Goal: Task Accomplishment & Management: Use online tool/utility

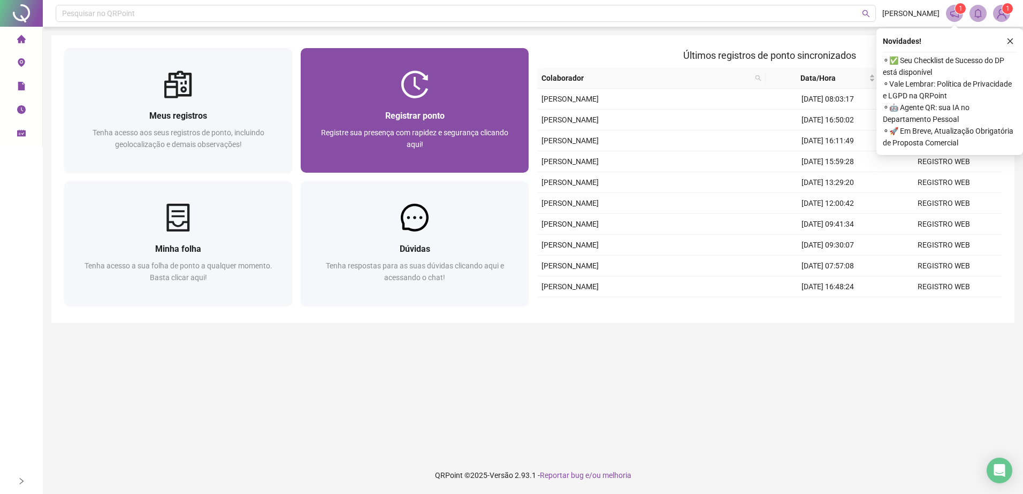
click at [389, 81] on div at bounding box center [415, 85] width 228 height 28
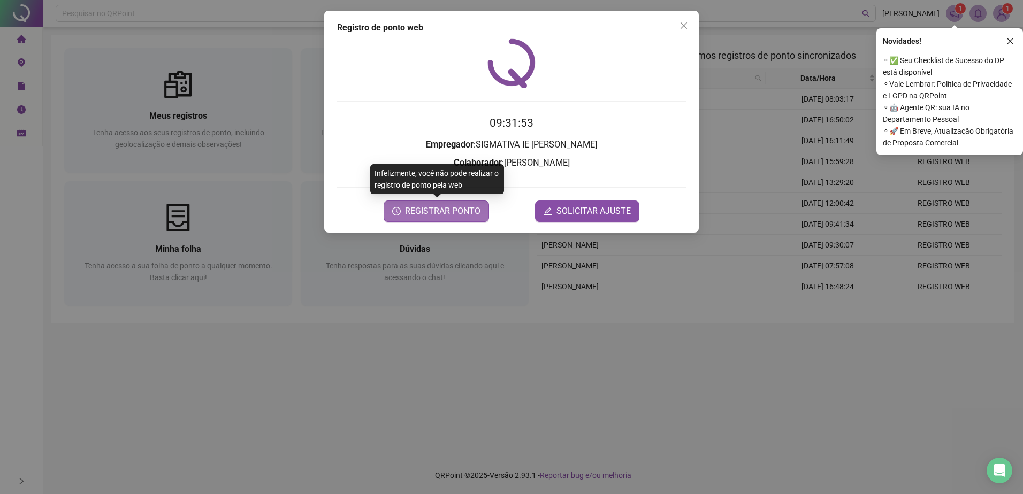
click at [438, 216] on span "REGISTRAR PONTO" at bounding box center [442, 211] width 75 height 13
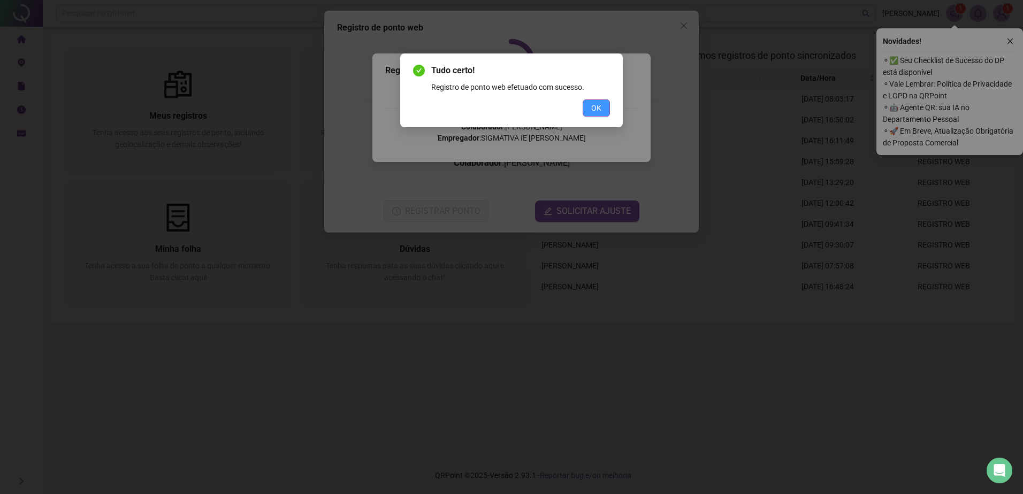
click at [600, 116] on button "OK" at bounding box center [595, 107] width 27 height 17
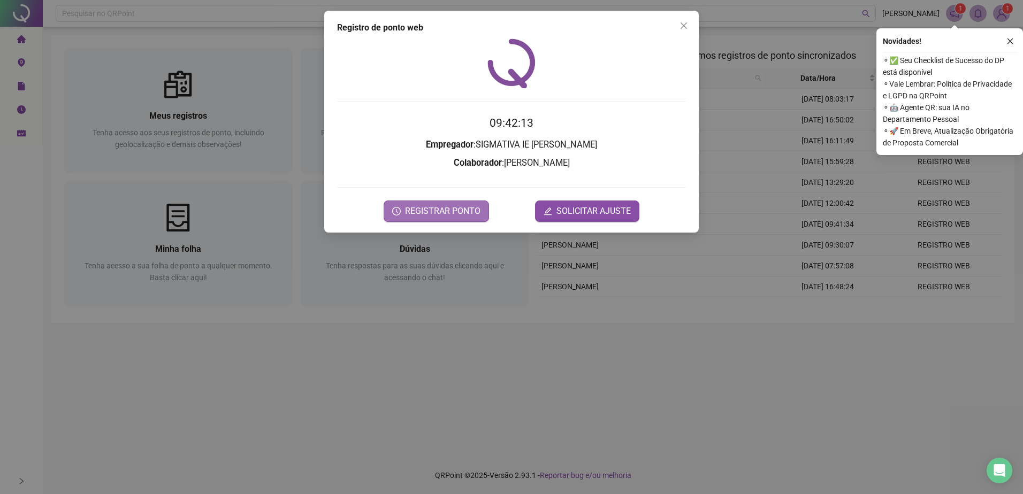
click at [458, 218] on button "REGISTRAR PONTO" at bounding box center [436, 211] width 105 height 21
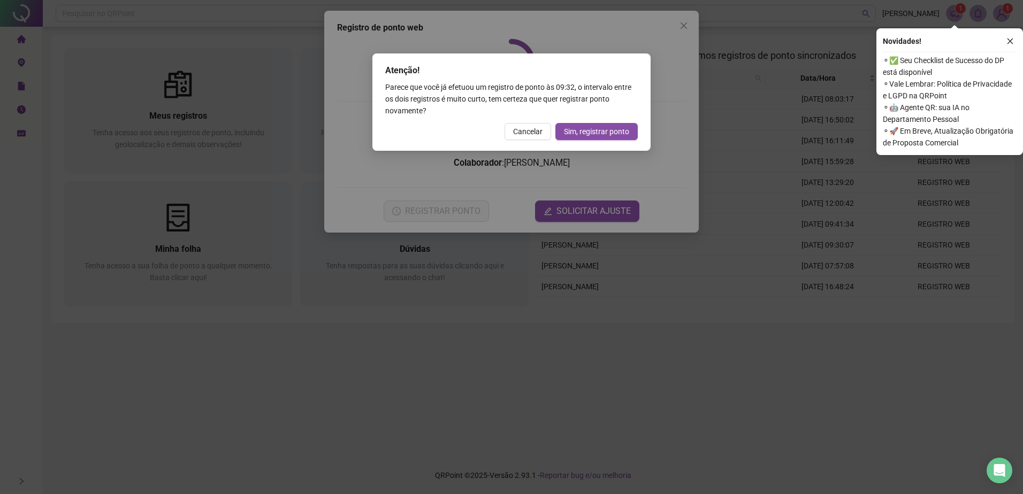
click at [632, 125] on button "Sim, registrar ponto" at bounding box center [596, 131] width 82 height 17
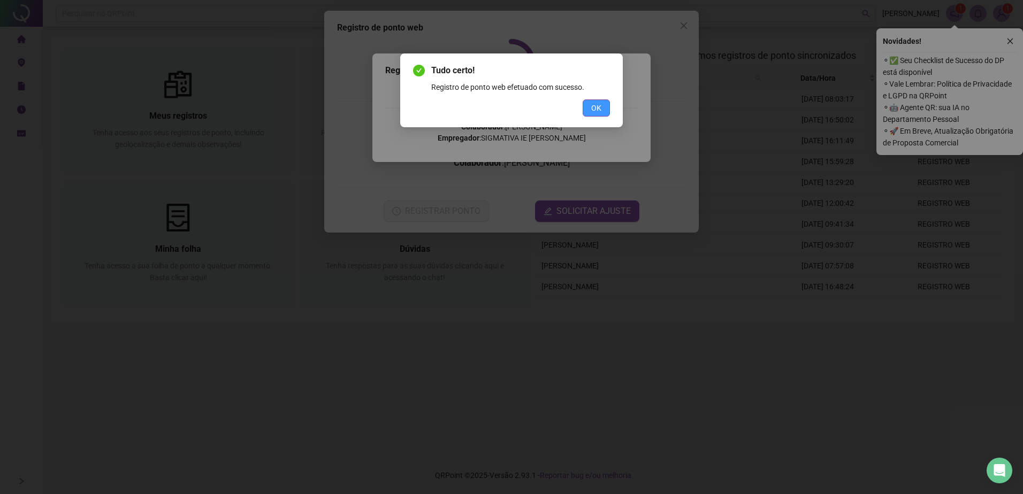
click at [589, 105] on button "OK" at bounding box center [595, 107] width 27 height 17
